Goal: Navigation & Orientation: Find specific page/section

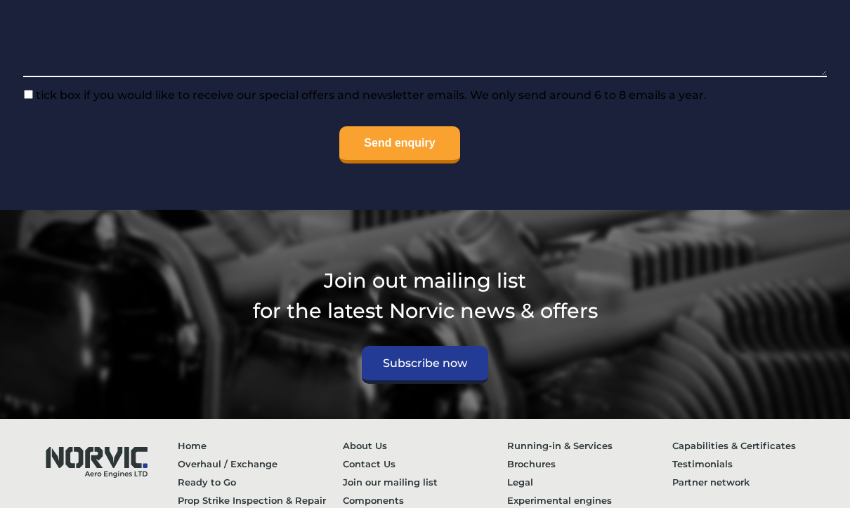
scroll to position [6222, 0]
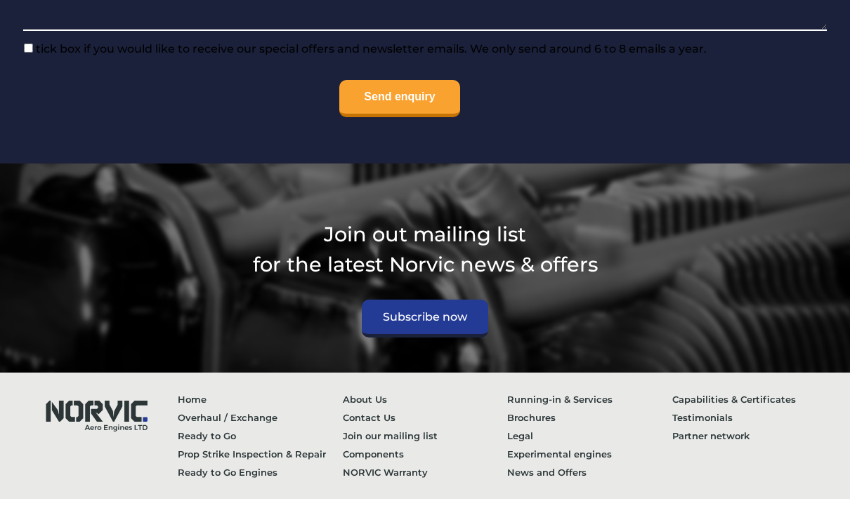
click at [378, 409] on link "Contact Us" at bounding box center [425, 418] width 165 height 18
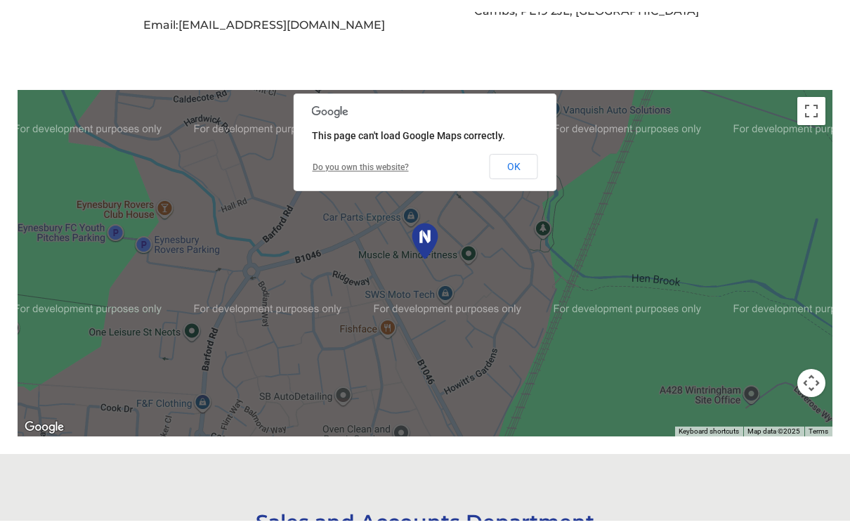
scroll to position [545, 0]
